Goal: Information Seeking & Learning: Find specific fact

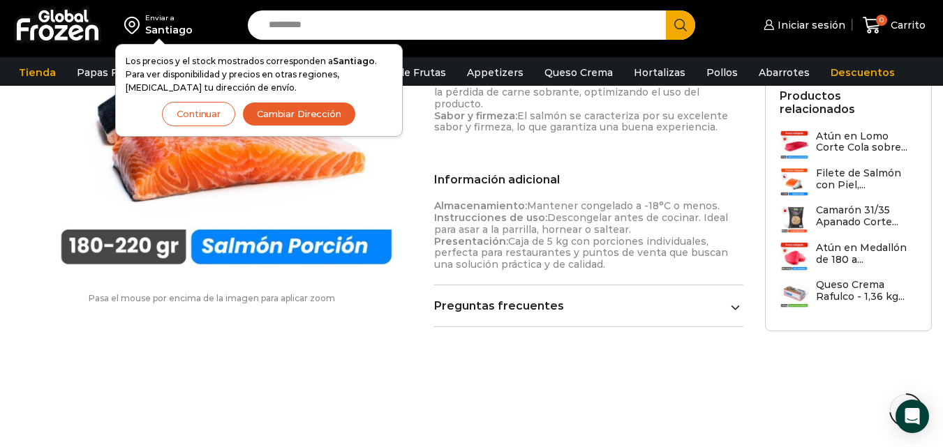
scroll to position [751, 0]
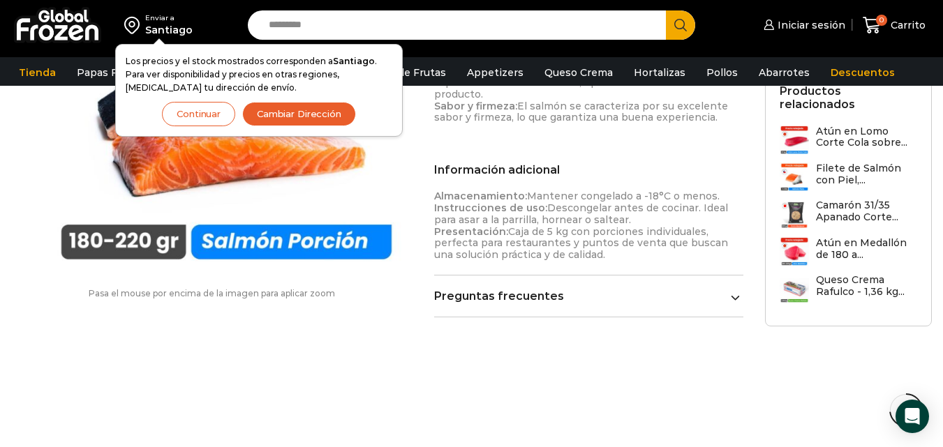
drag, startPoint x: 544, startPoint y: 198, endPoint x: 627, endPoint y: 206, distance: 83.4
click at [627, 206] on p "Almacenamiento: Mantener congelado a -18°C o menos. Instrucciones de uso: Desco…" at bounding box center [588, 226] width 309 height 70
copy p "Descongelar antes de cocinar. Ideal para asar a la parrilla, hornear o saltear."
drag, startPoint x: 528, startPoint y: 184, endPoint x: 714, endPoint y: 180, distance: 185.7
click at [714, 191] on p "Almacenamiento: Mantener congelado a -18°C o menos. Instrucciones de uso: Desco…" at bounding box center [588, 226] width 309 height 70
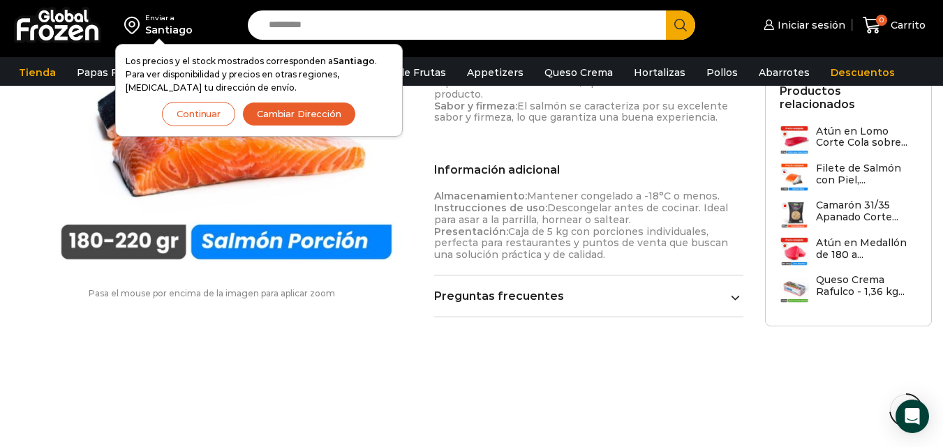
copy p "Mantener congelado a -18°C o menos."
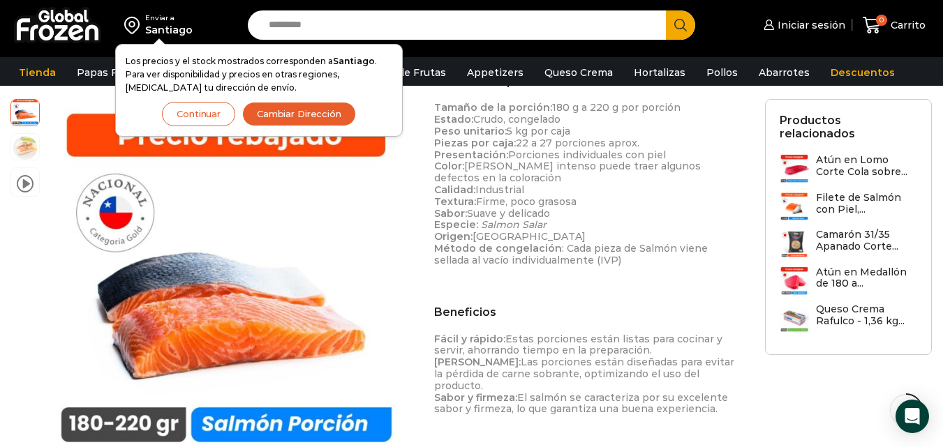
scroll to position [445, 0]
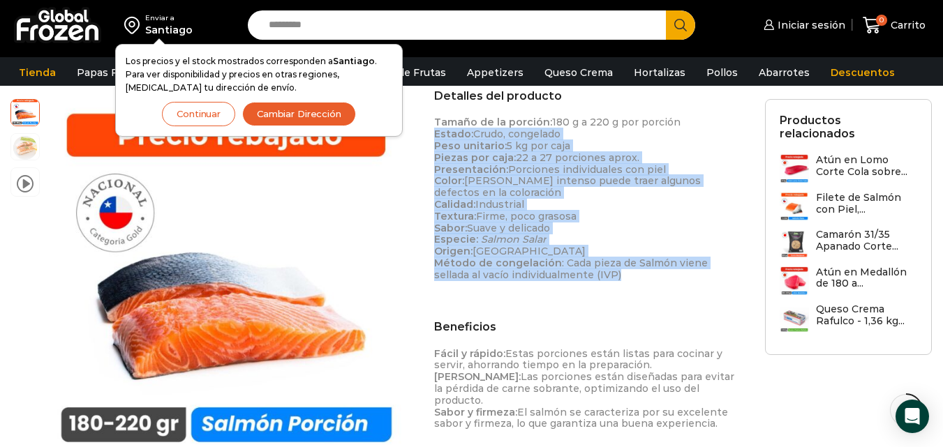
drag, startPoint x: 432, startPoint y: 133, endPoint x: 593, endPoint y: 271, distance: 212.3
click at [593, 271] on div "Salmón en Porciones de 180 a 220 gr – Caja 5 kg $ 10.590 + IVA x kg $ 52.950 + …" at bounding box center [589, 183] width 330 height 909
copy p "Estado: Crudo, congelado Peso unitario: 5 kg por caja Piezas por caja: 22 a 27 …"
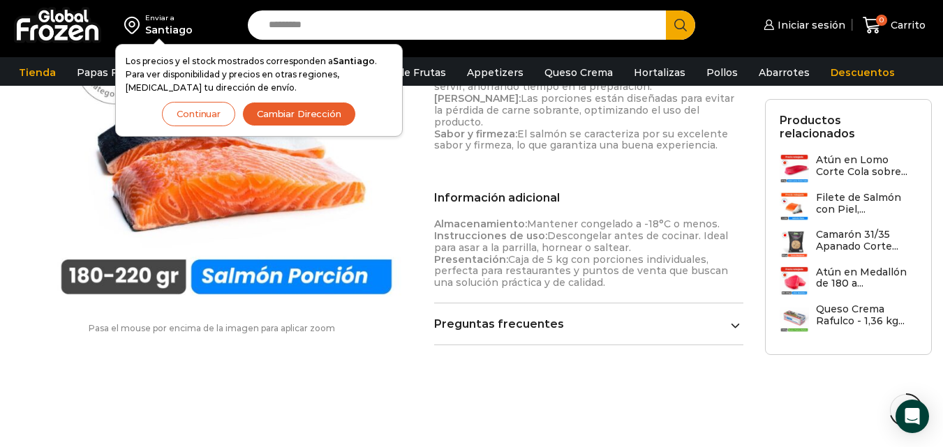
scroll to position [728, 0]
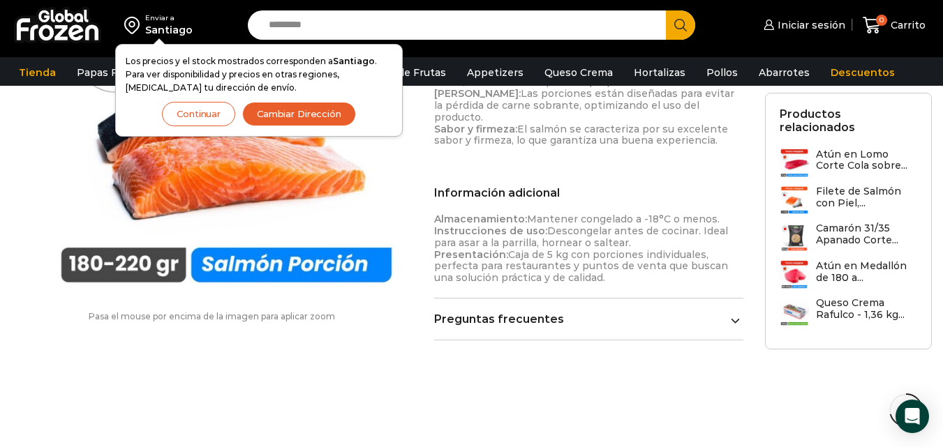
click at [733, 315] on span at bounding box center [735, 319] width 9 height 9
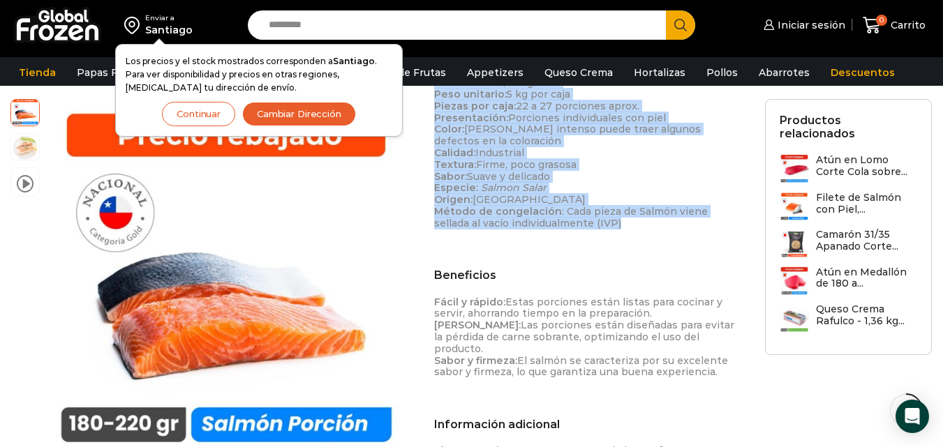
scroll to position [508, 0]
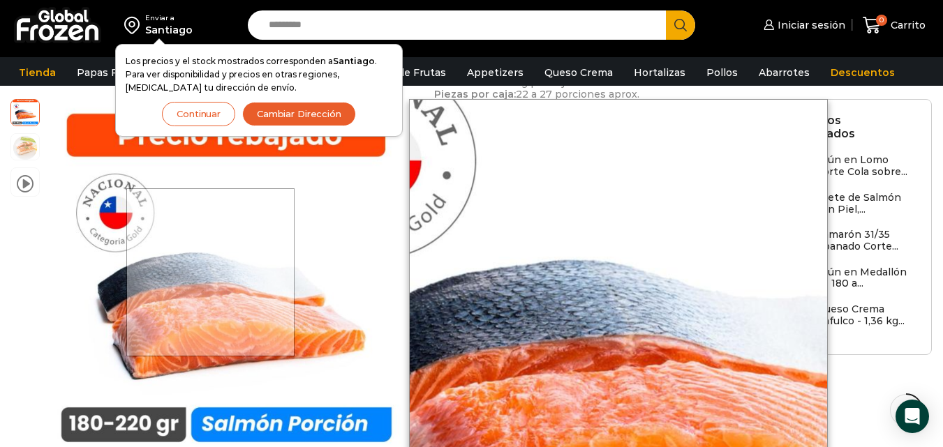
drag, startPoint x: 211, startPoint y: 272, endPoint x: 324, endPoint y: 327, distance: 125.1
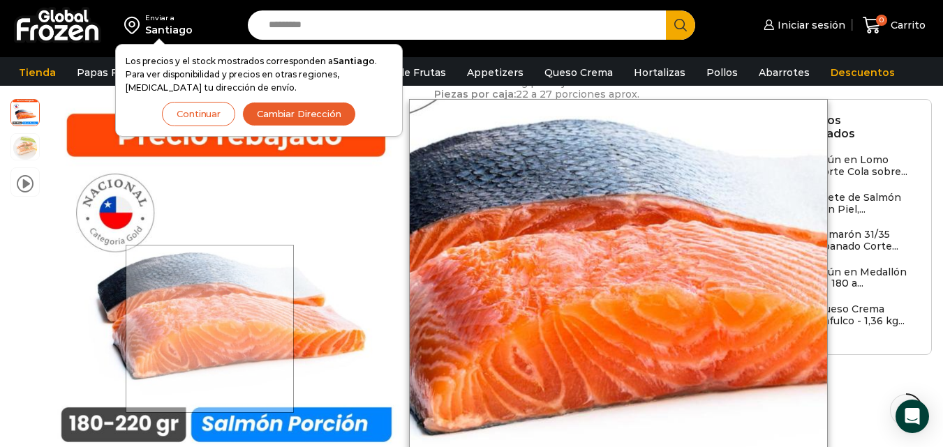
drag, startPoint x: 324, startPoint y: 327, endPoint x: 211, endPoint y: 329, distance: 113.1
click at [211, 329] on div at bounding box center [215, 278] width 359 height 359
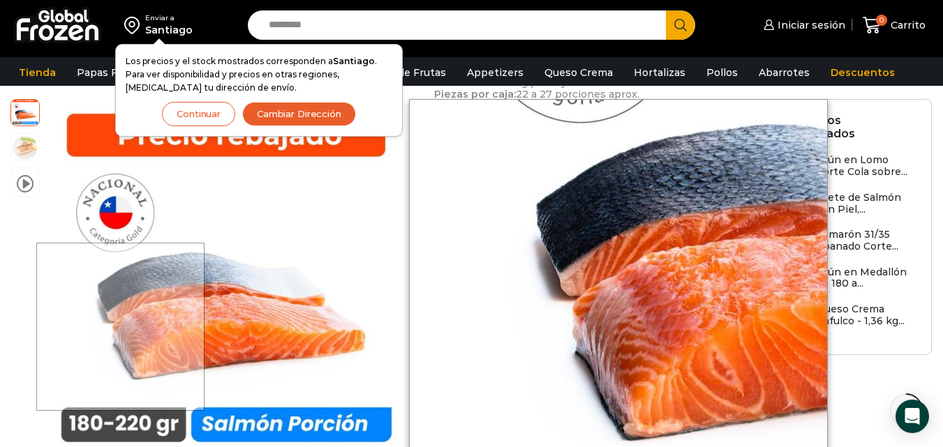
drag, startPoint x: 211, startPoint y: 329, endPoint x: 81, endPoint y: 327, distance: 129.8
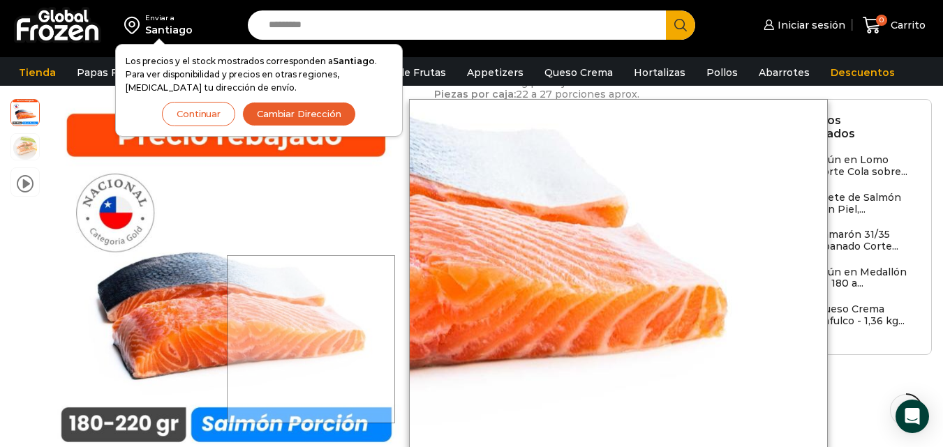
drag, startPoint x: 81, startPoint y: 327, endPoint x: 368, endPoint y: 339, distance: 287.1
click at [368, 339] on div at bounding box center [215, 278] width 359 height 359
click at [368, 339] on div at bounding box center [311, 339] width 168 height 168
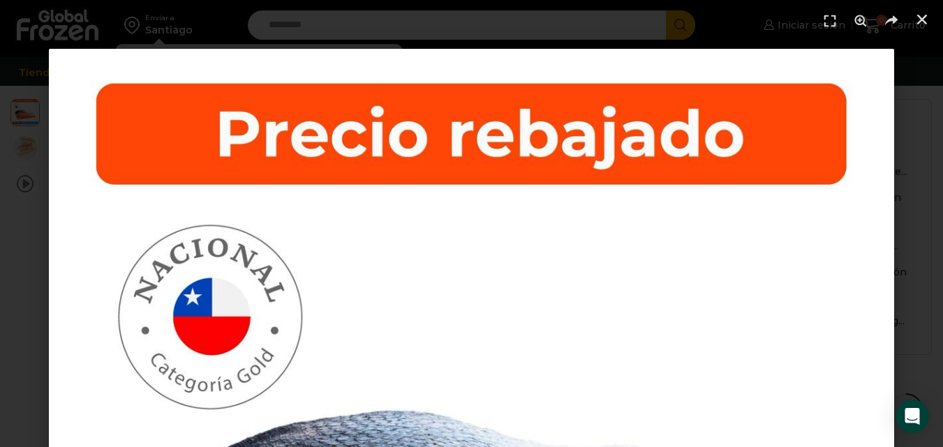
click at [911, 21] on header at bounding box center [471, 21] width 943 height 42
click at [914, 20] on link "Cerrar (Esc)" at bounding box center [921, 19] width 21 height 21
